Goal: Check status

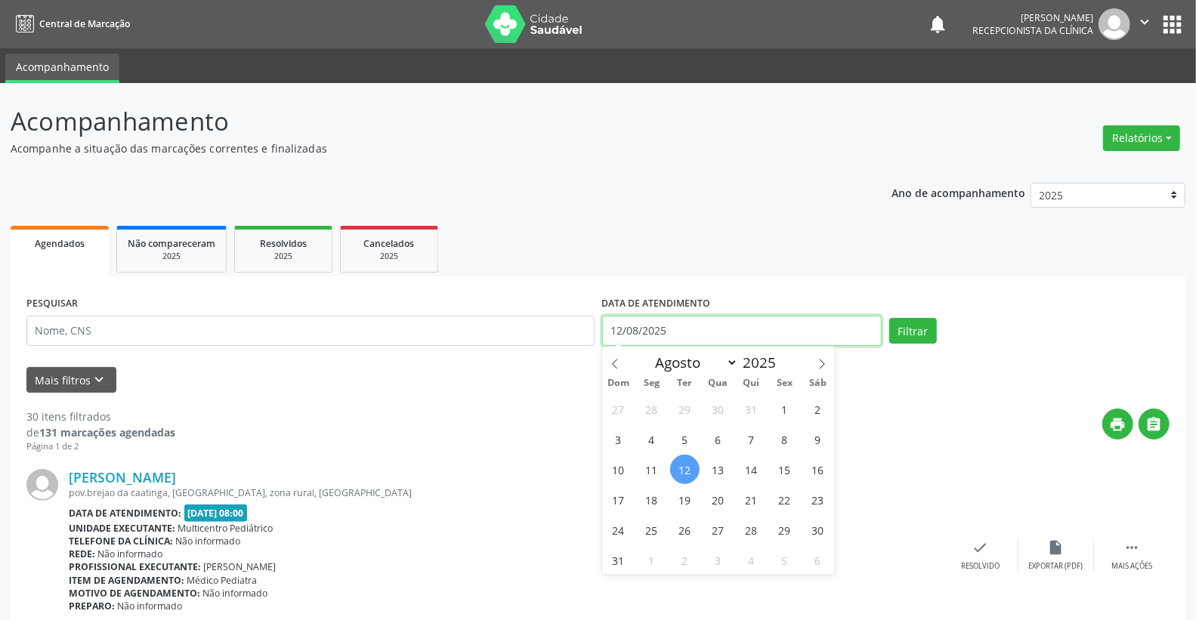
click at [706, 323] on input "12/08/2025" at bounding box center [742, 331] width 280 height 30
click at [651, 466] on span "11" at bounding box center [651, 469] width 29 height 29
type input "[DATE]"
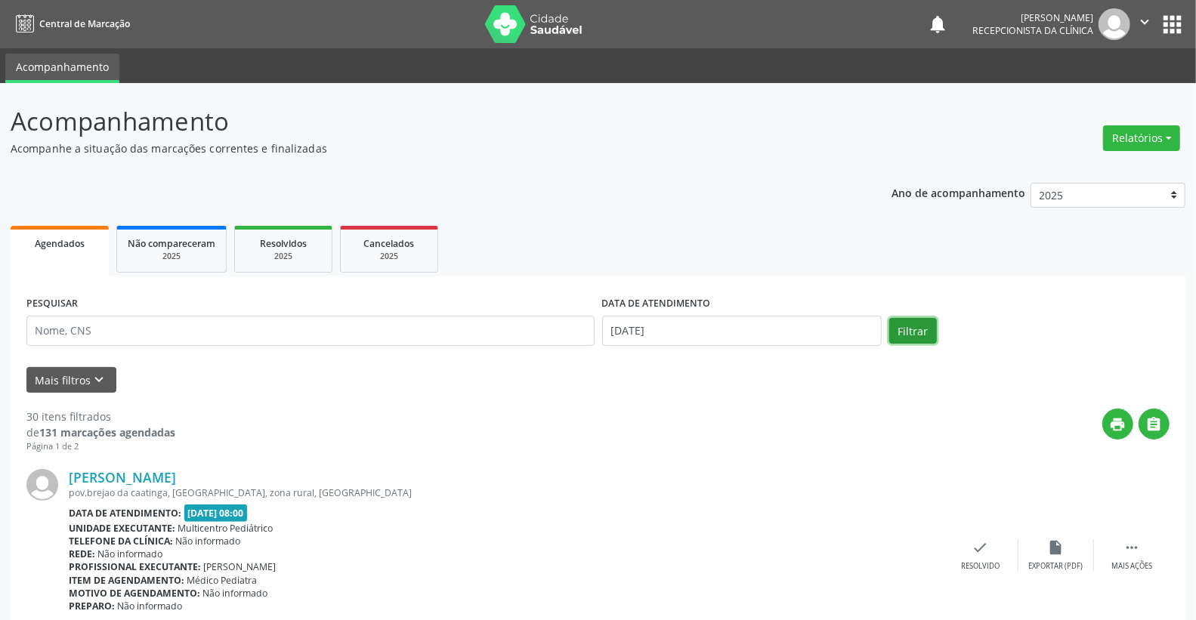
click at [927, 332] on button "Filtrar" at bounding box center [913, 331] width 48 height 26
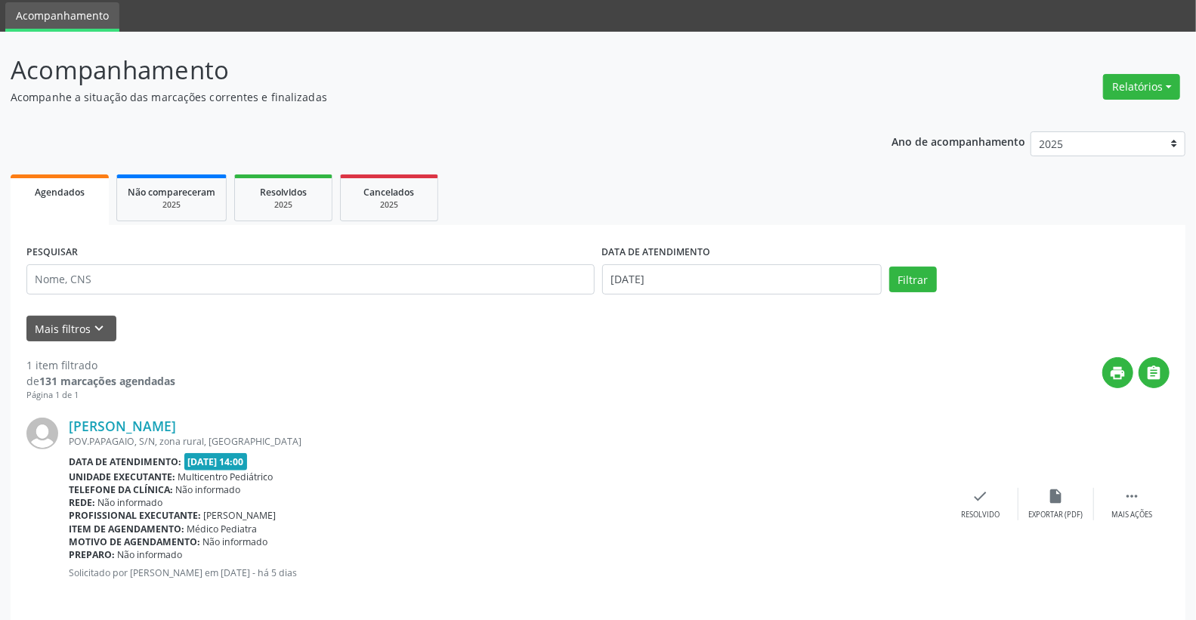
scroll to position [63, 0]
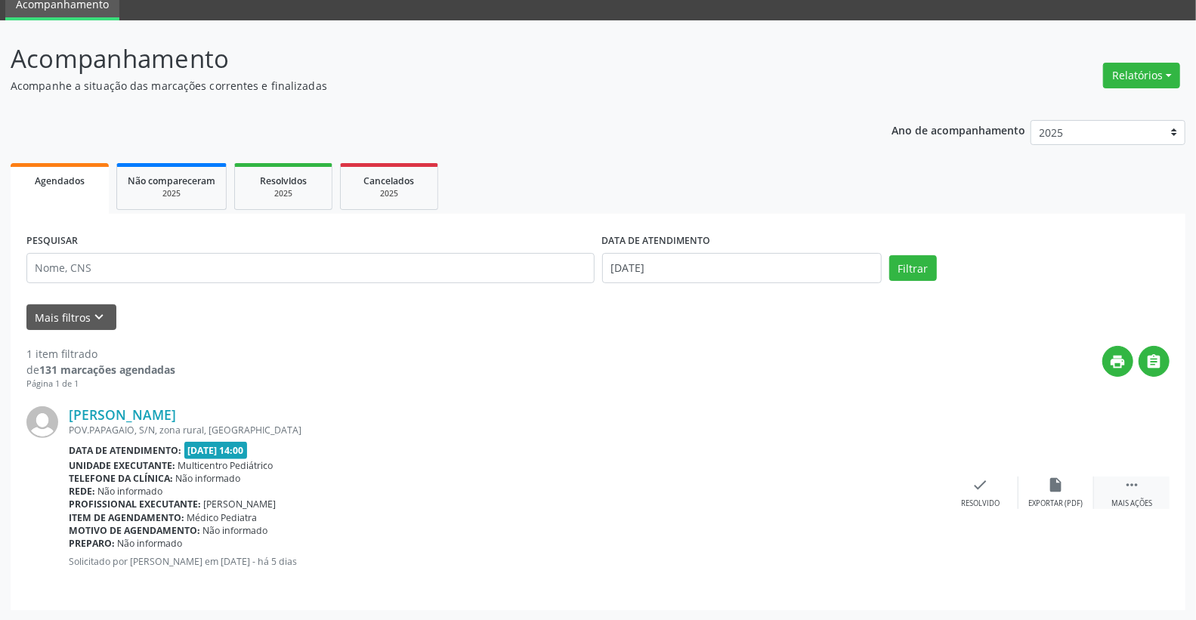
click at [1135, 487] on icon "" at bounding box center [1132, 485] width 17 height 17
click at [1059, 489] on icon "alarm_off" at bounding box center [1056, 485] width 17 height 17
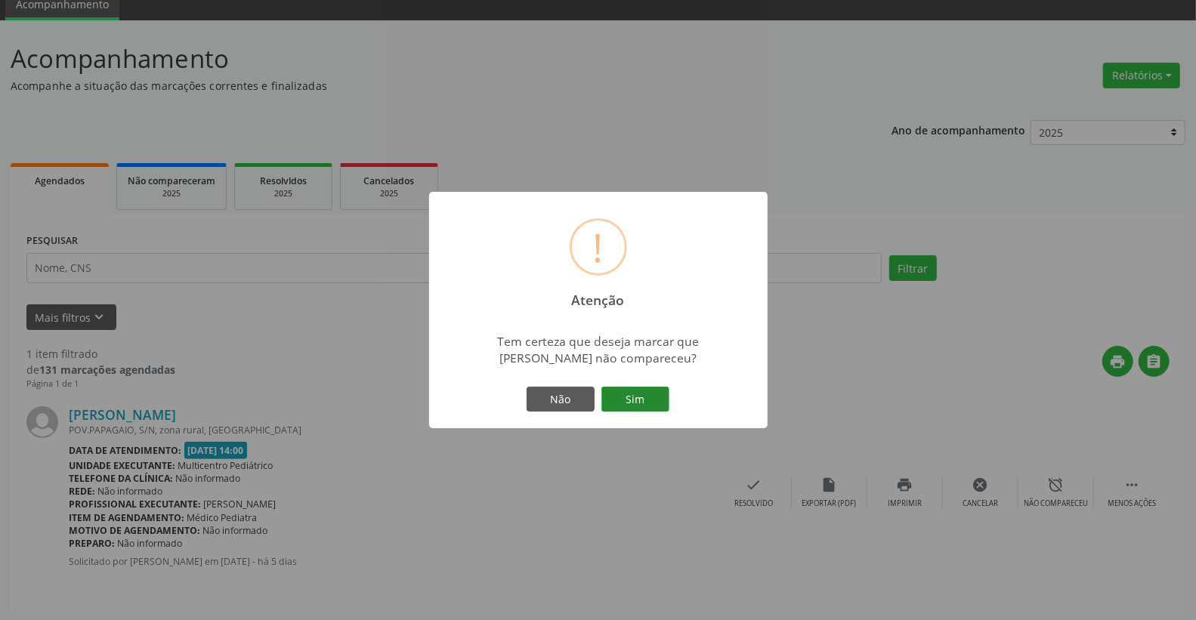
click at [638, 396] on button "Sim" at bounding box center [635, 400] width 68 height 26
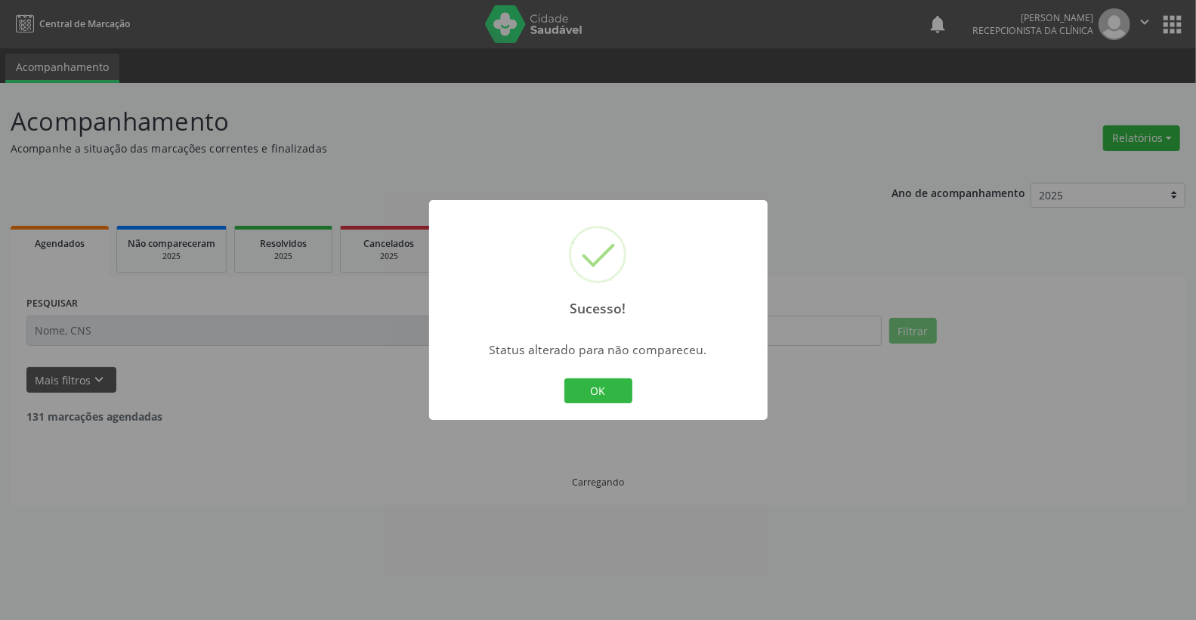
scroll to position [0, 0]
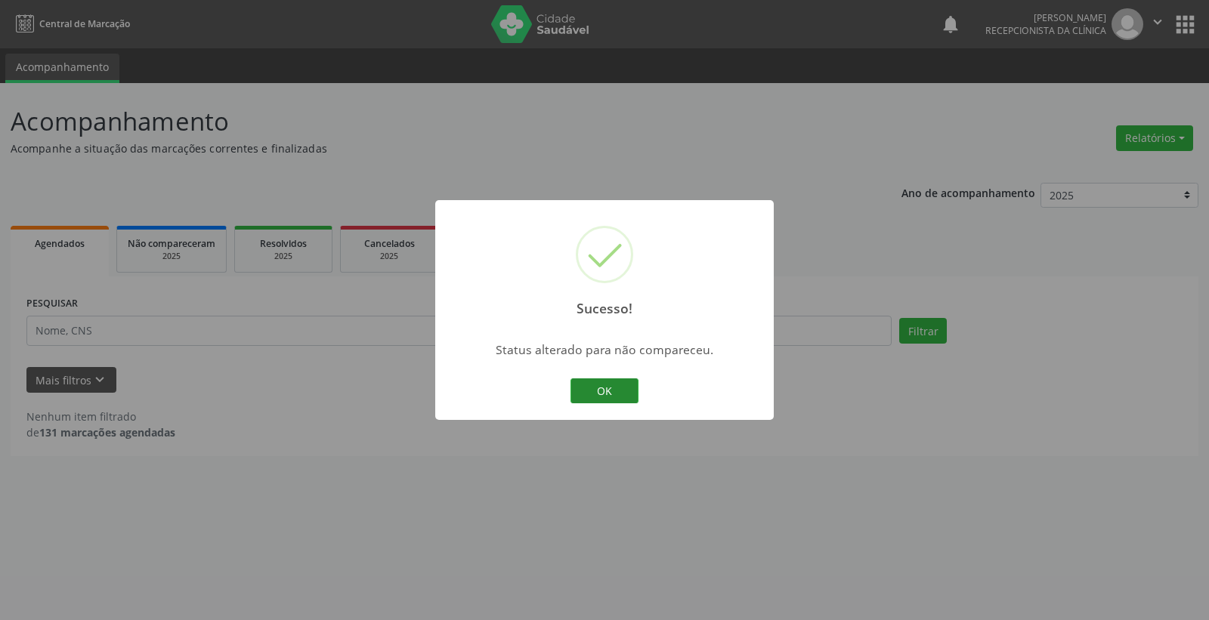
click at [614, 394] on button "OK" at bounding box center [604, 392] width 68 height 26
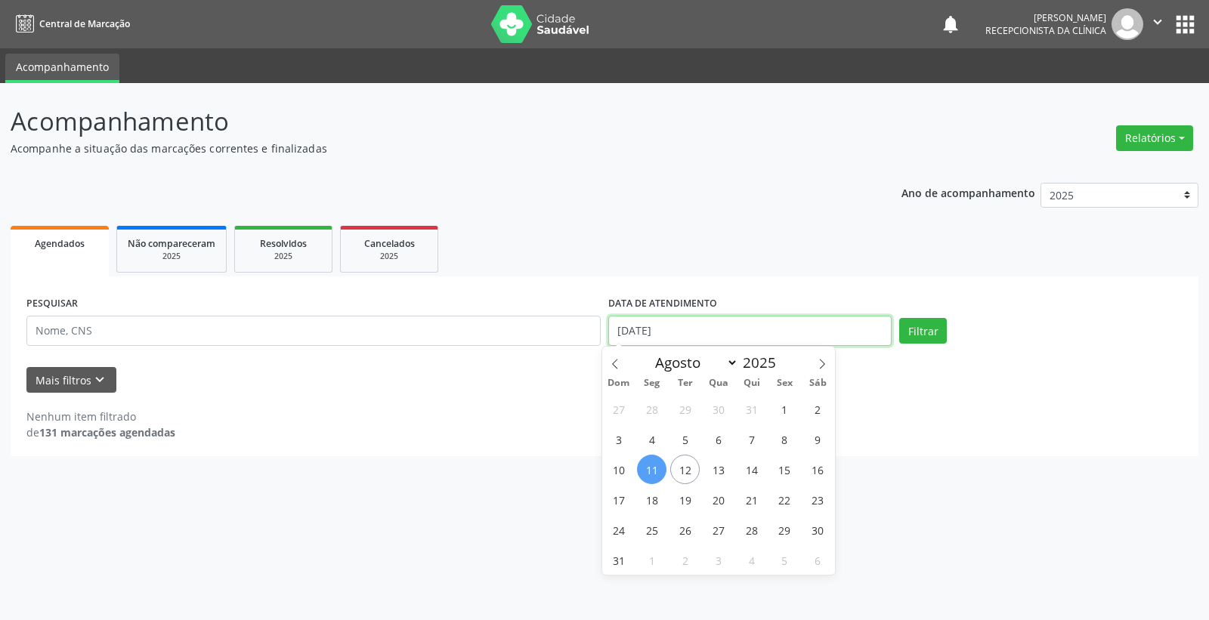
click at [781, 325] on input "[DATE]" at bounding box center [749, 331] width 283 height 30
click at [684, 471] on span "12" at bounding box center [684, 469] width 29 height 29
type input "12/08/2025"
click at [684, 471] on span "12" at bounding box center [684, 469] width 29 height 29
click at [922, 343] on div "PESQUISAR DATA DE ATENDIMENTO [DATE] Filtrar" at bounding box center [605, 324] width 1164 height 64
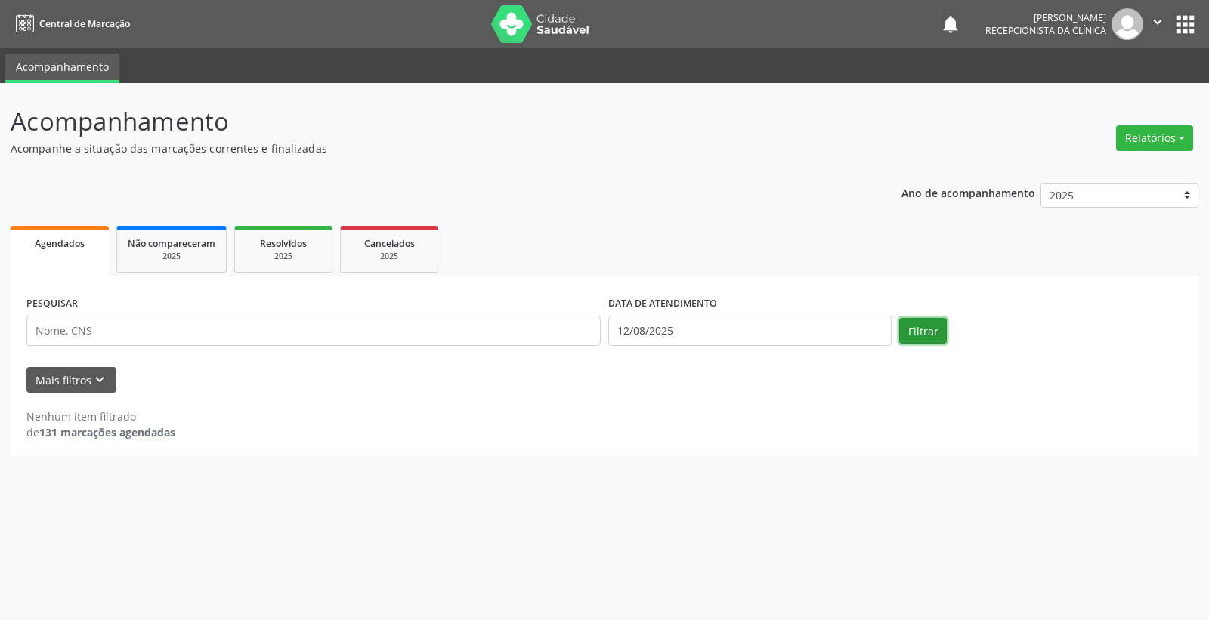
click at [923, 335] on button "Filtrar" at bounding box center [923, 331] width 48 height 26
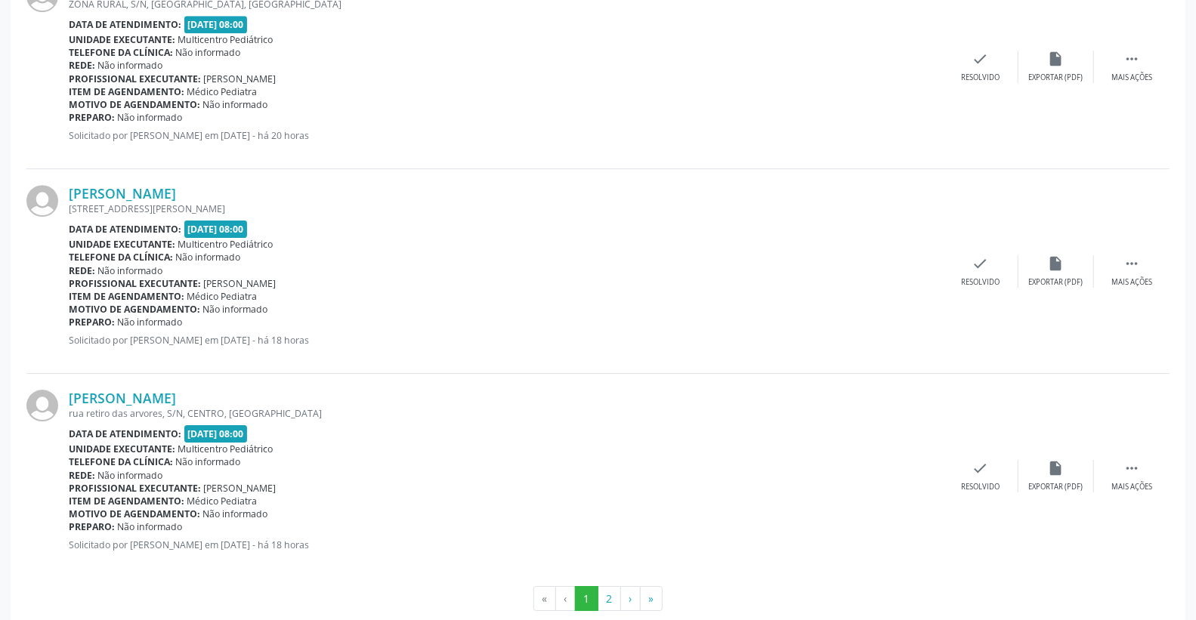
scroll to position [2974, 0]
